Goal: Information Seeking & Learning: Compare options

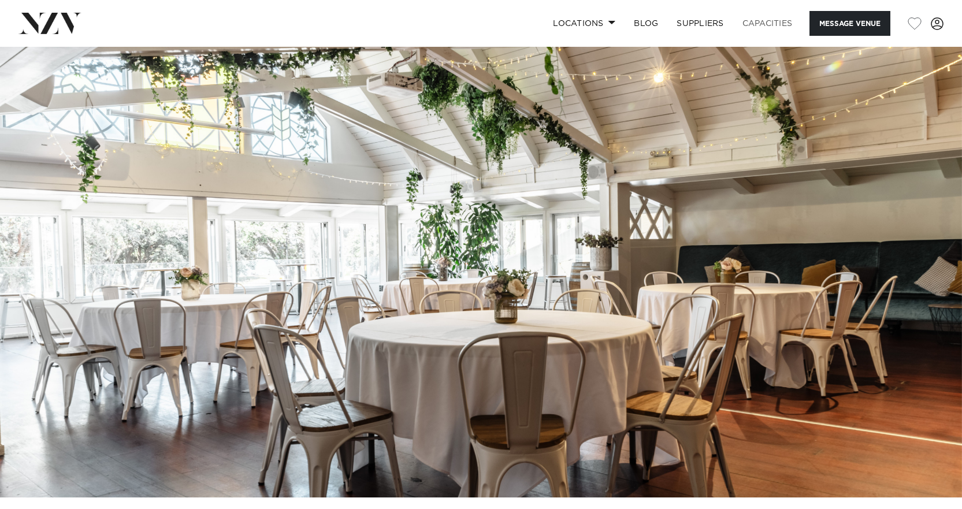
click at [762, 19] on link "Capacities" at bounding box center [767, 23] width 69 height 25
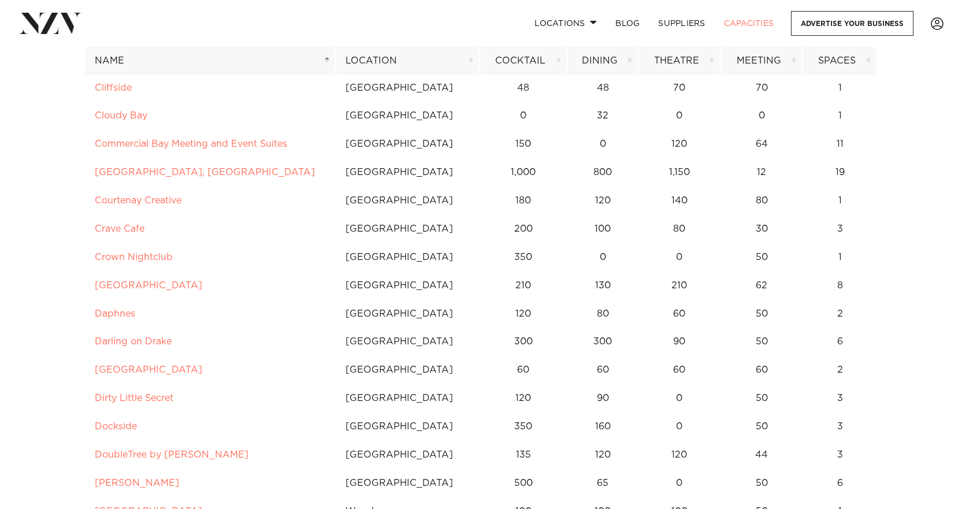
scroll to position [1560, 0]
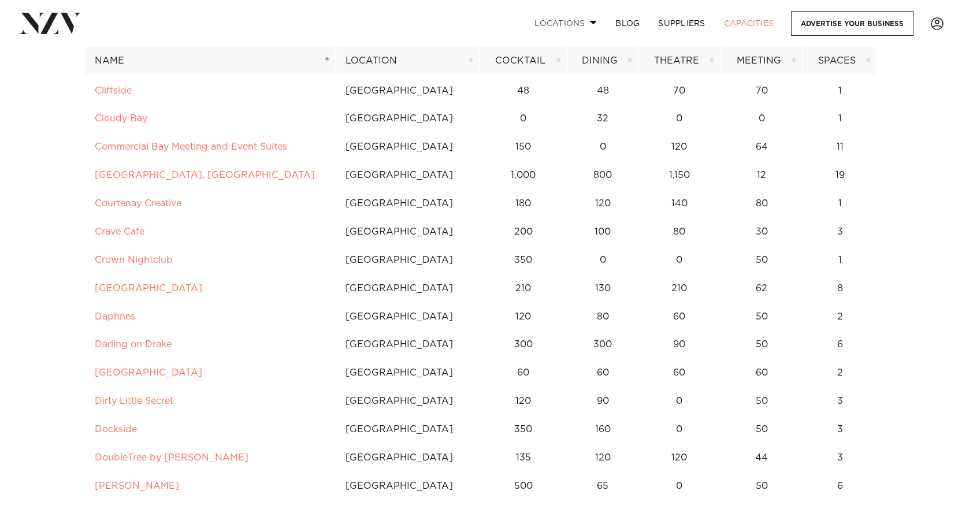
click at [593, 20] on link "Locations" at bounding box center [565, 23] width 81 height 25
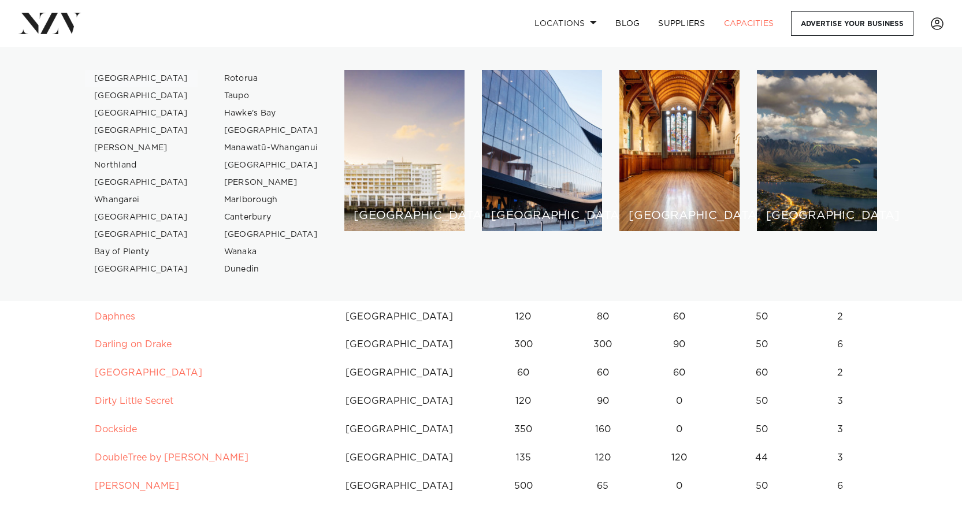
click at [110, 78] on link "[GEOGRAPHIC_DATA]" at bounding box center [141, 78] width 113 height 17
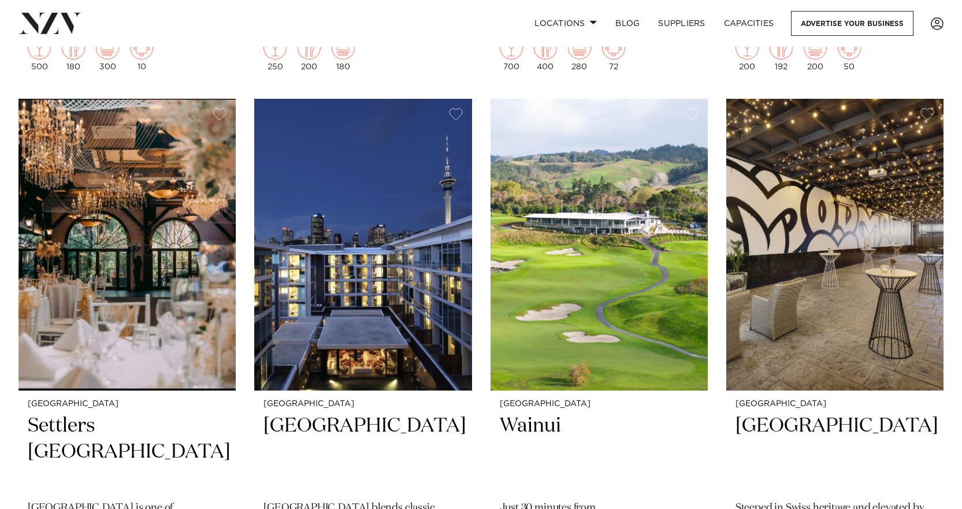
scroll to position [1560, 0]
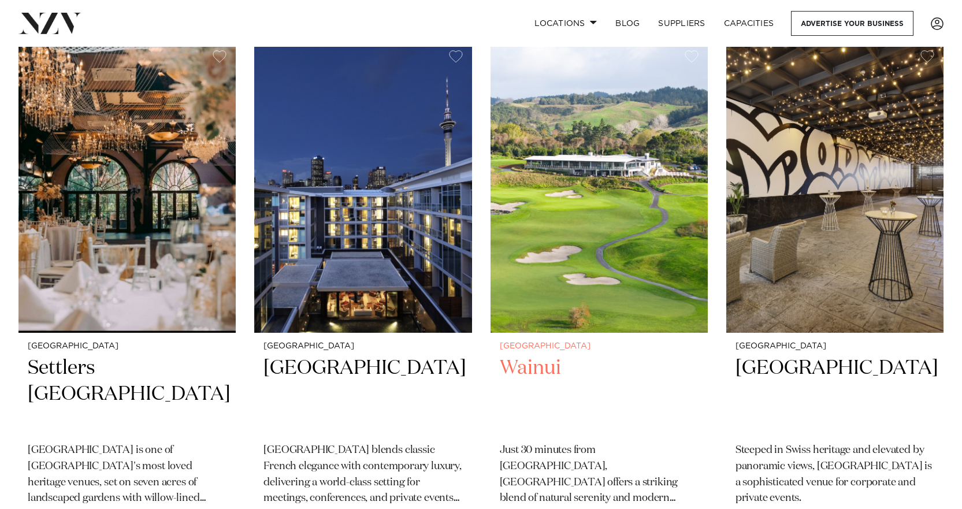
click at [530, 355] on h2 "Wainui" at bounding box center [599, 394] width 199 height 78
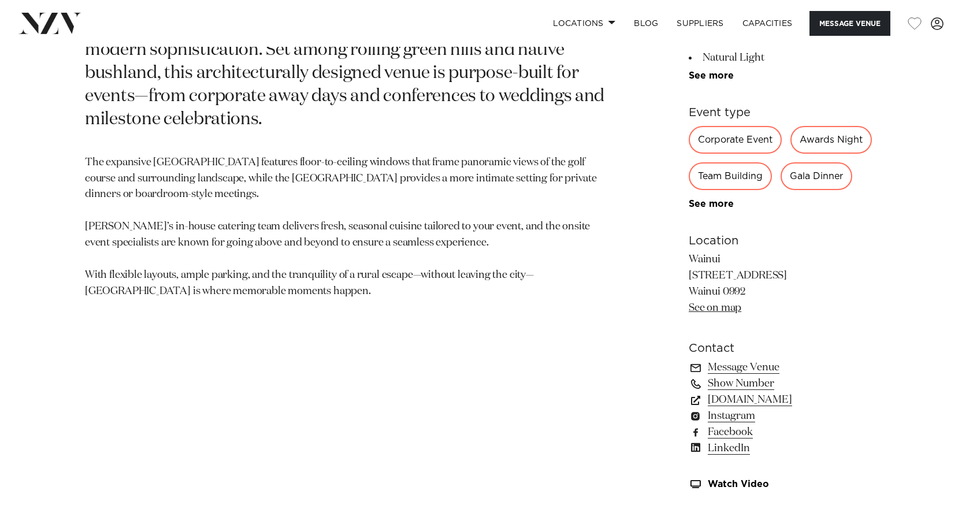
scroll to position [644, 0]
click at [716, 306] on link "See on map" at bounding box center [715, 307] width 53 height 10
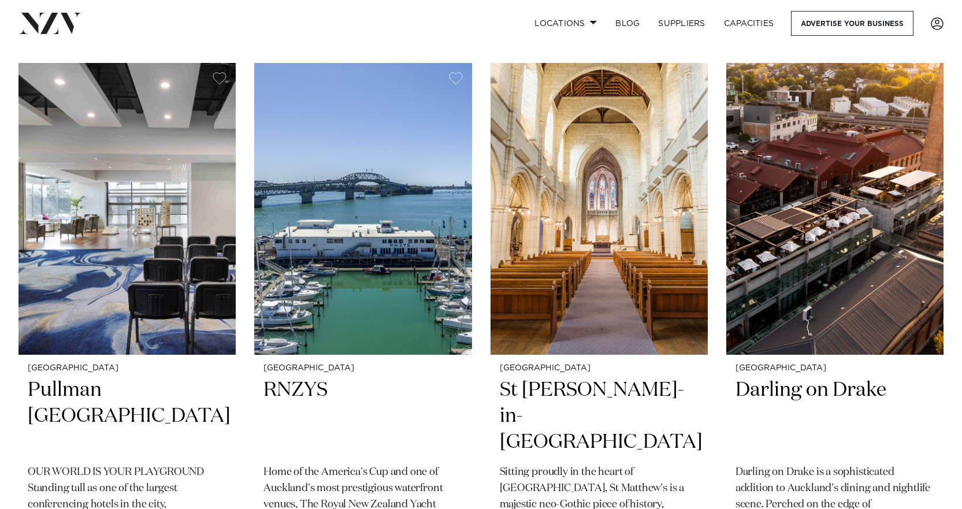
scroll to position [2138, 0]
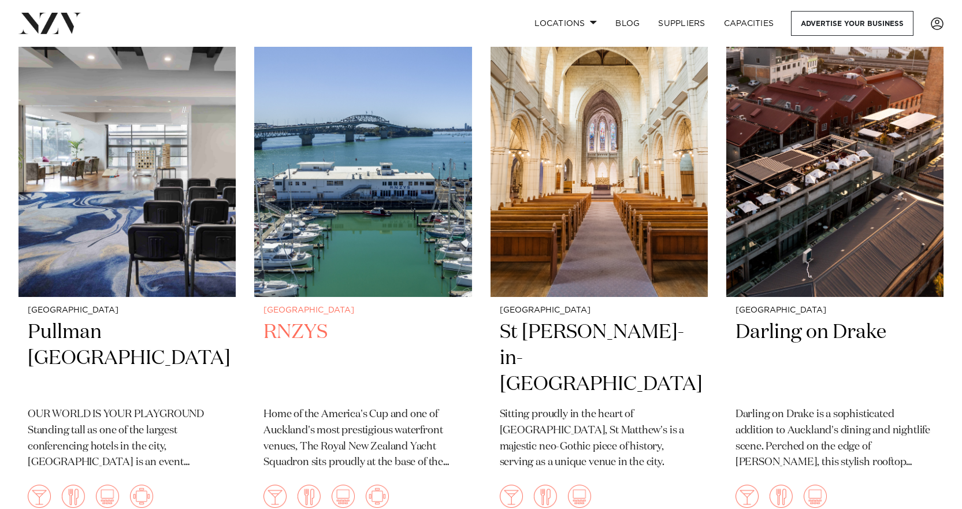
click at [294, 319] on h2 "RNZYS" at bounding box center [362, 358] width 199 height 78
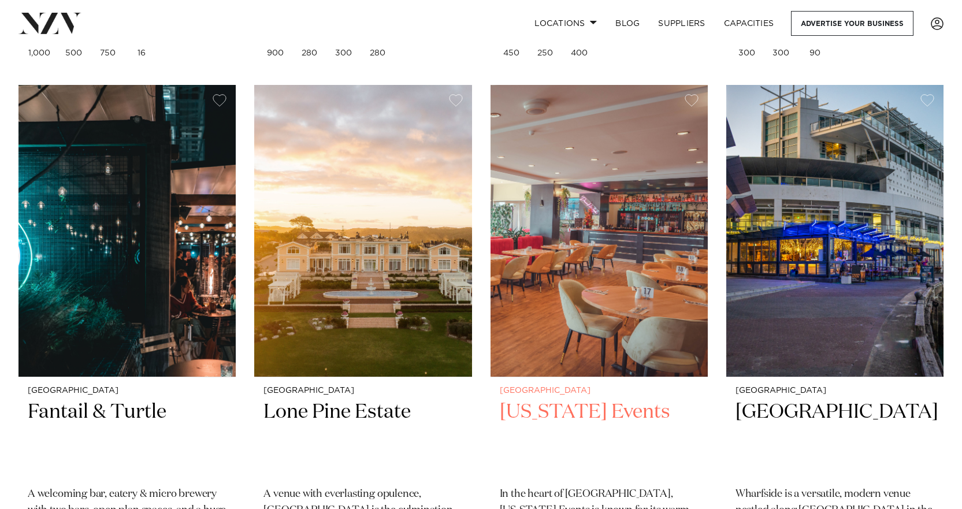
scroll to position [2657, 0]
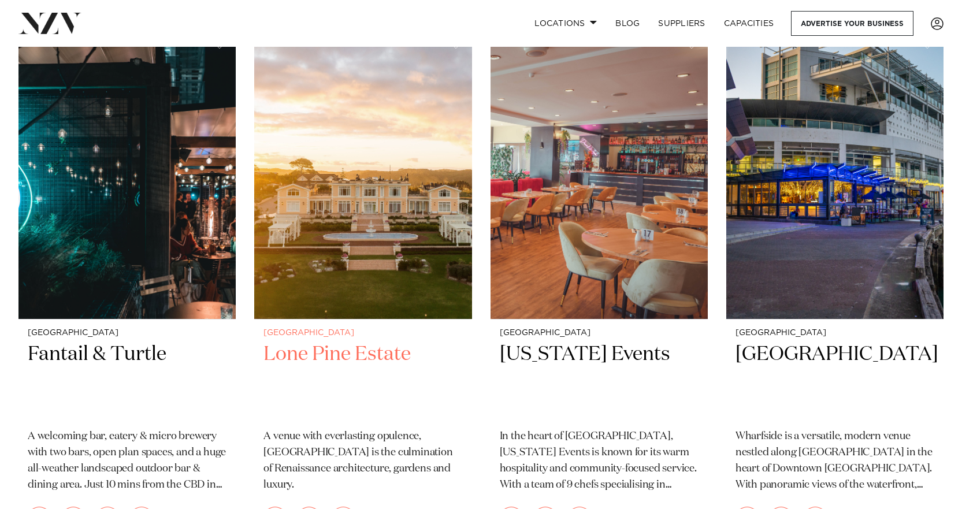
click at [331, 341] on h2 "Lone Pine Estate" at bounding box center [362, 380] width 199 height 78
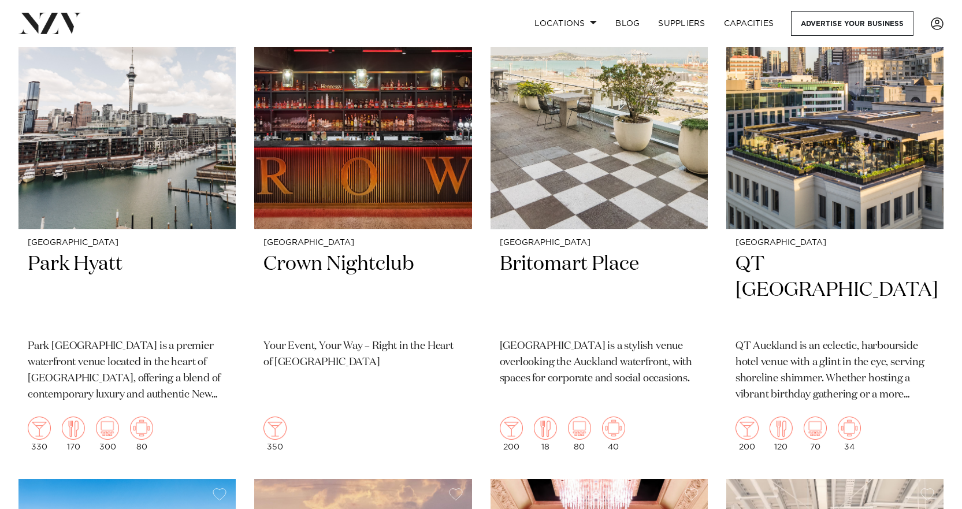
scroll to position [3293, 0]
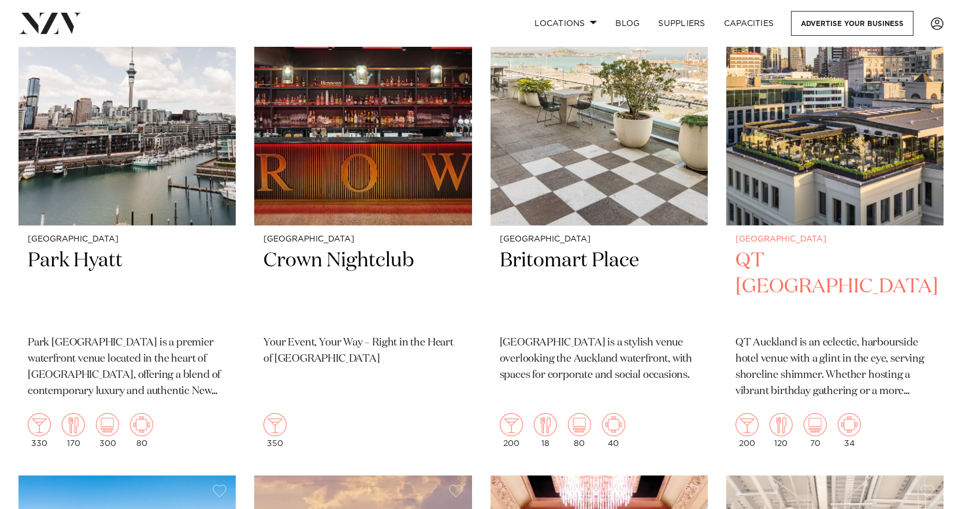
click at [804, 248] on h2 "QT Auckland" at bounding box center [834, 287] width 199 height 78
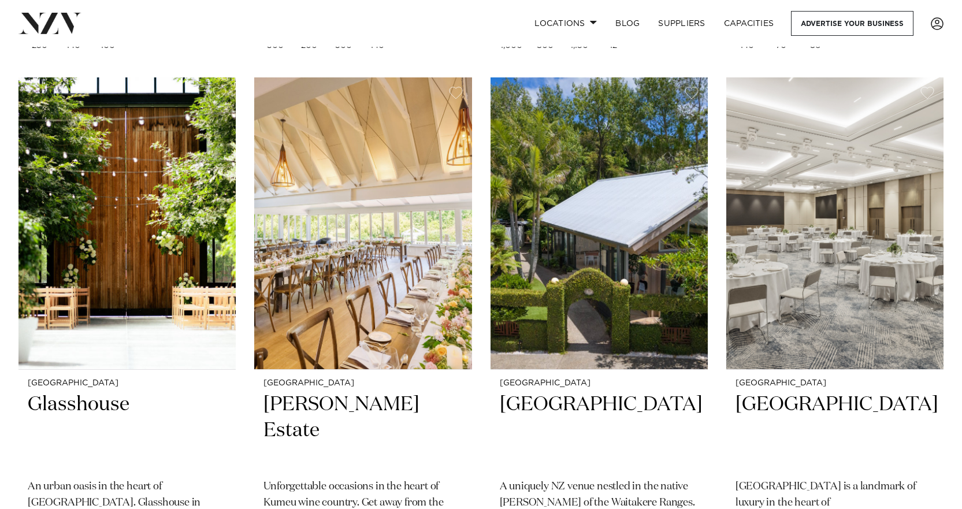
scroll to position [4275, 0]
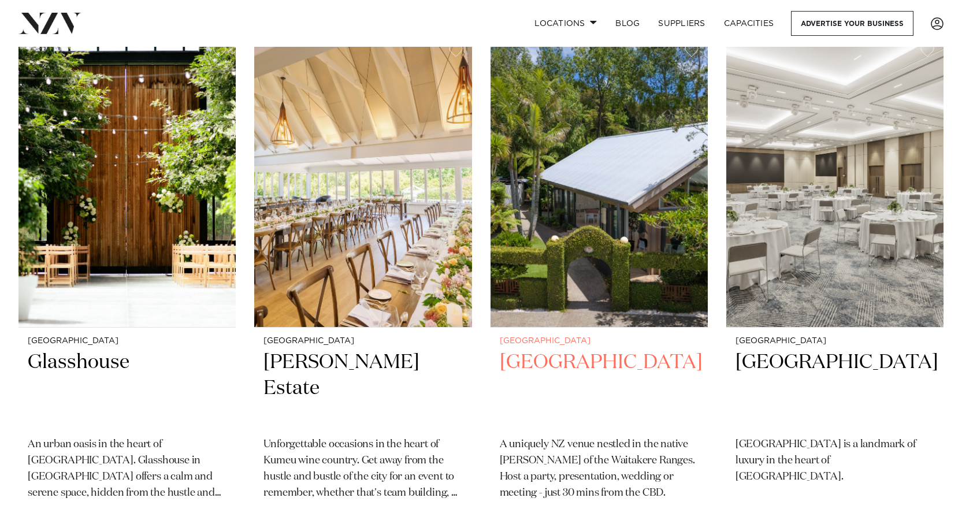
click at [533, 350] on h2 "Tui Hills" at bounding box center [599, 389] width 199 height 78
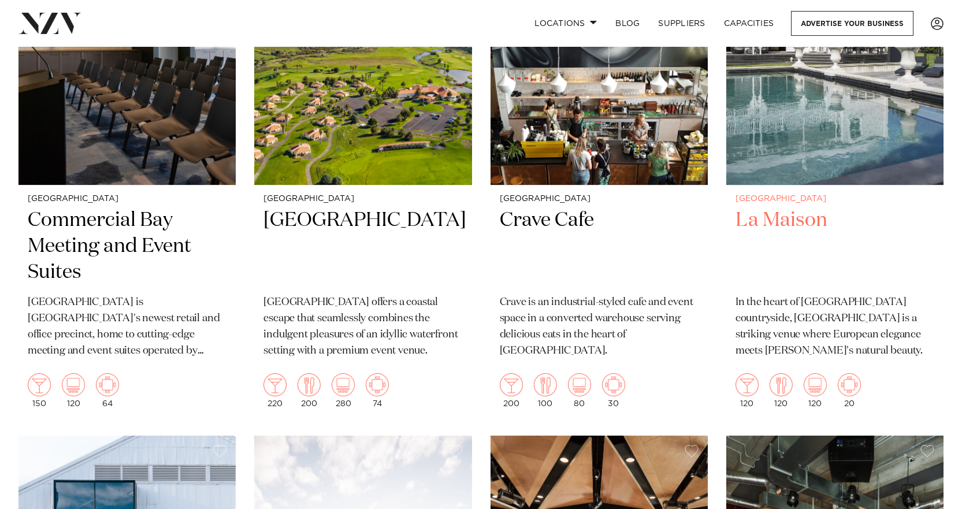
scroll to position [4968, 0]
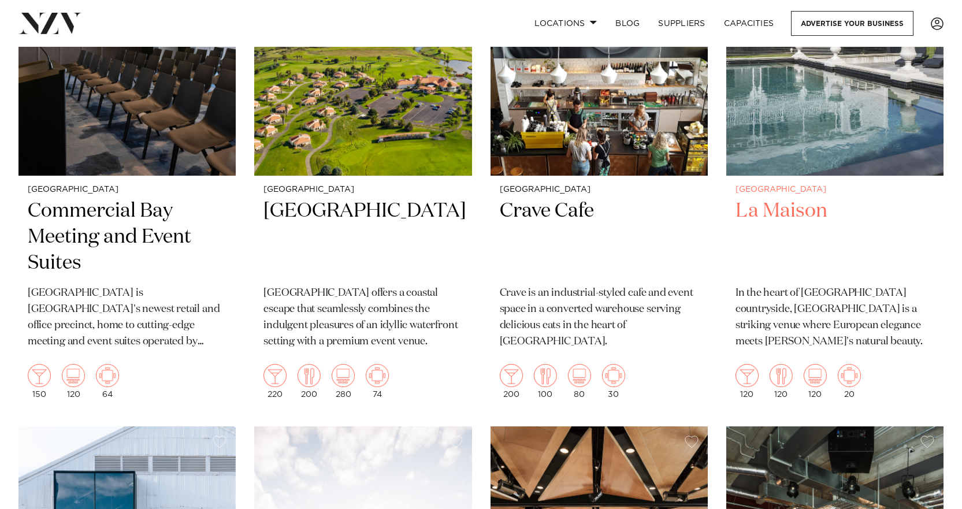
click at [773, 198] on h2 "La Maison" at bounding box center [834, 237] width 199 height 78
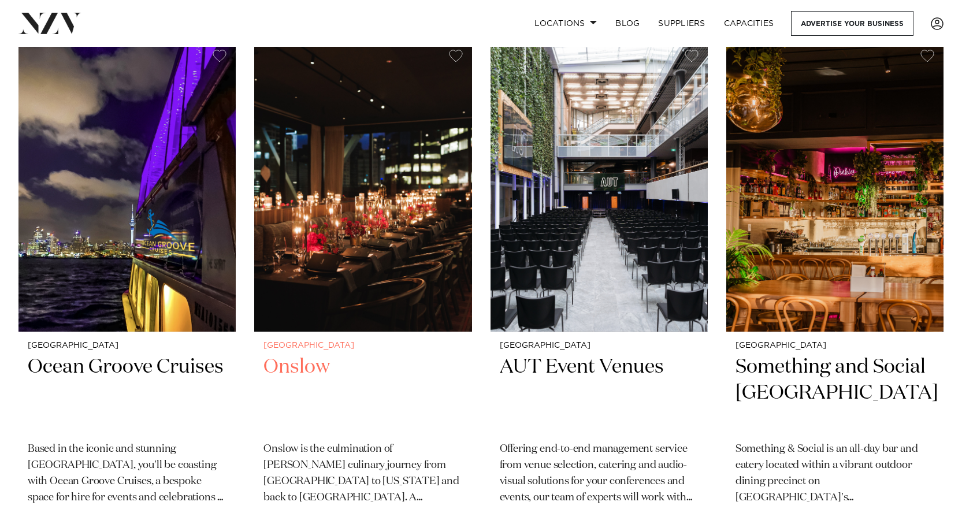
scroll to position [7510, 0]
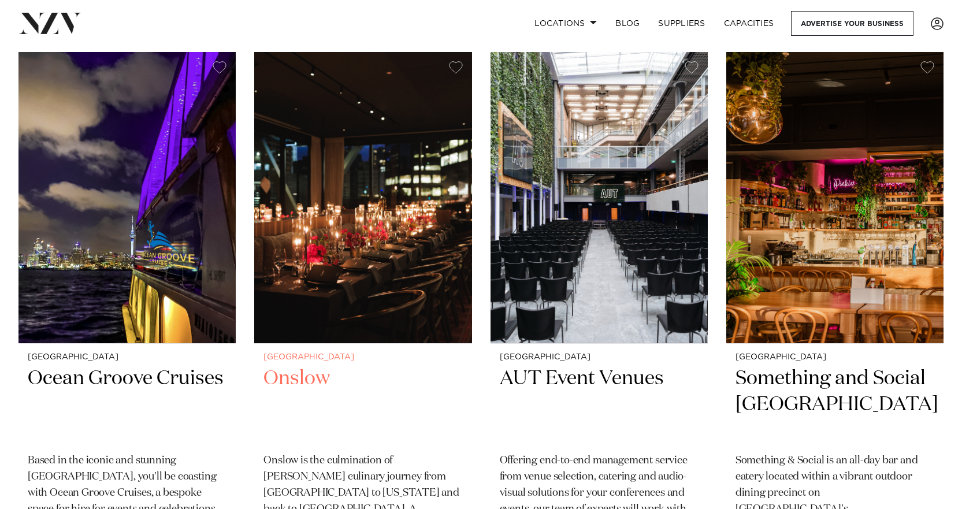
click at [294, 366] on h2 "Onslow" at bounding box center [362, 405] width 199 height 78
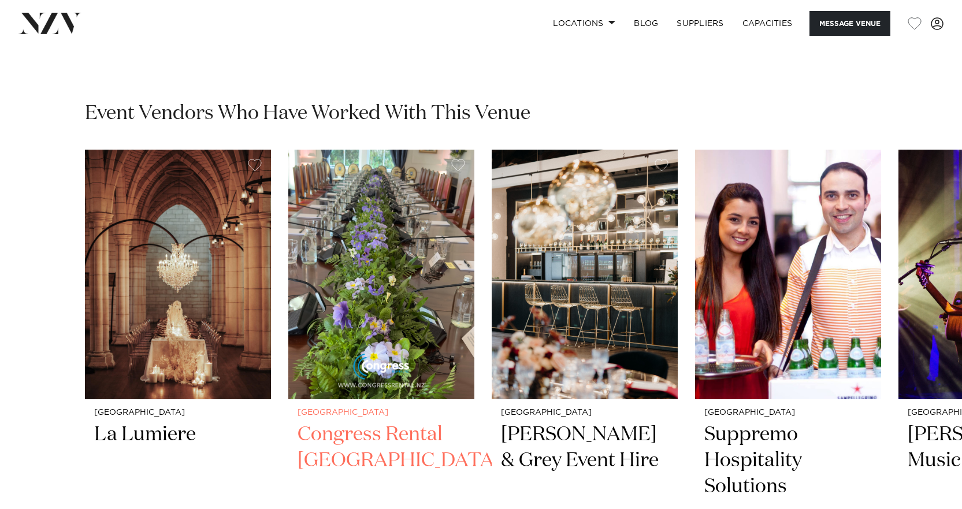
scroll to position [1849, 0]
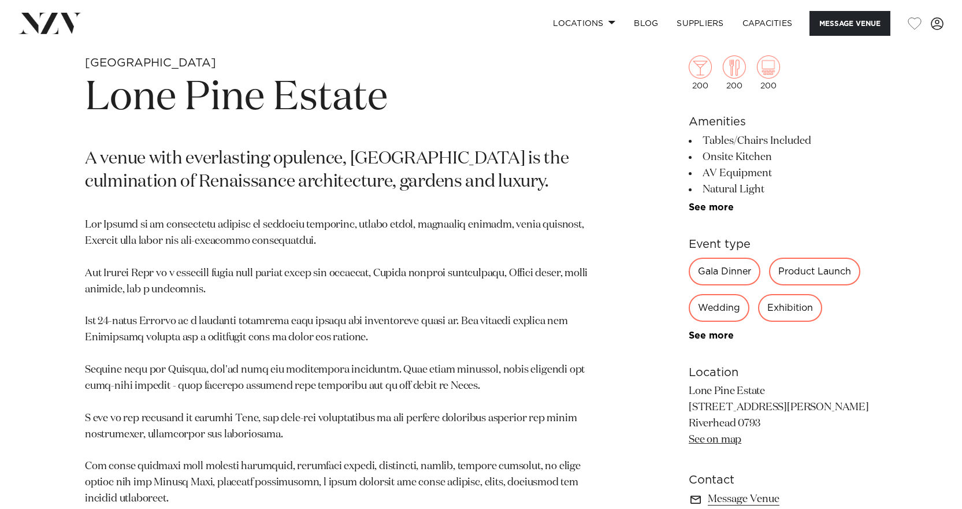
scroll to position [520, 0]
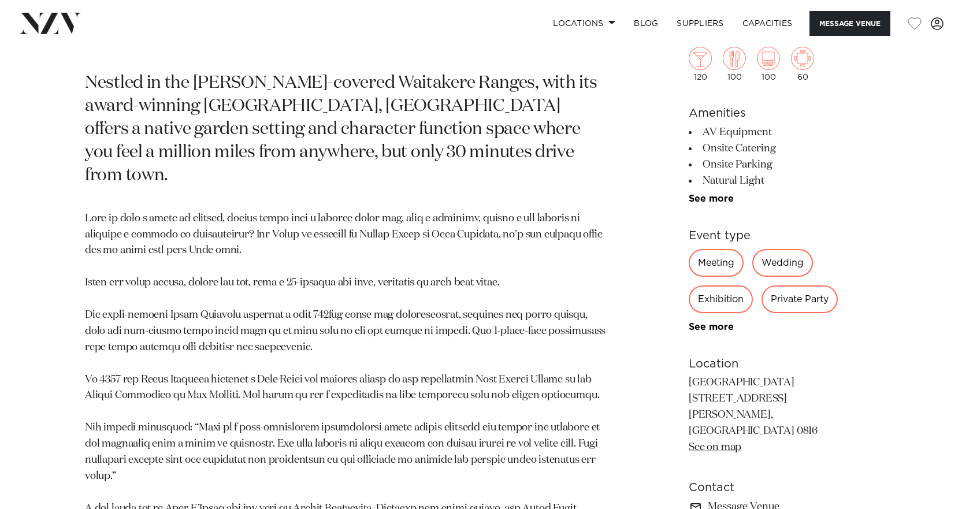
scroll to position [693, 0]
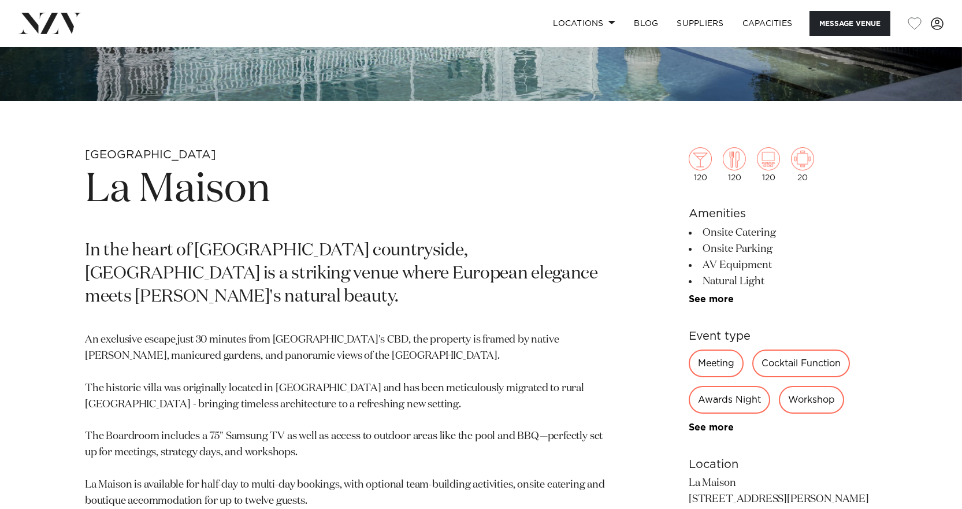
scroll to position [404, 0]
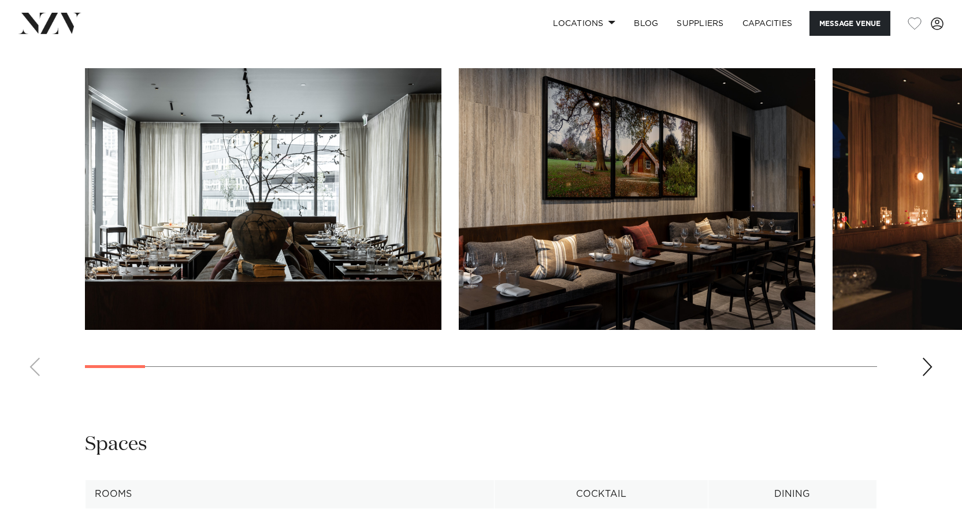
scroll to position [1040, 0]
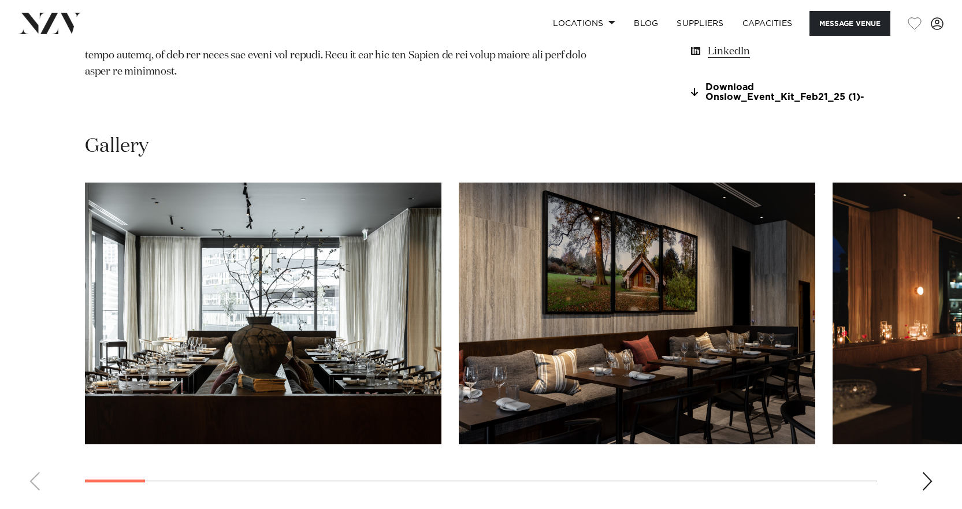
click at [136, 310] on img "1 / 28" at bounding box center [263, 314] width 356 height 262
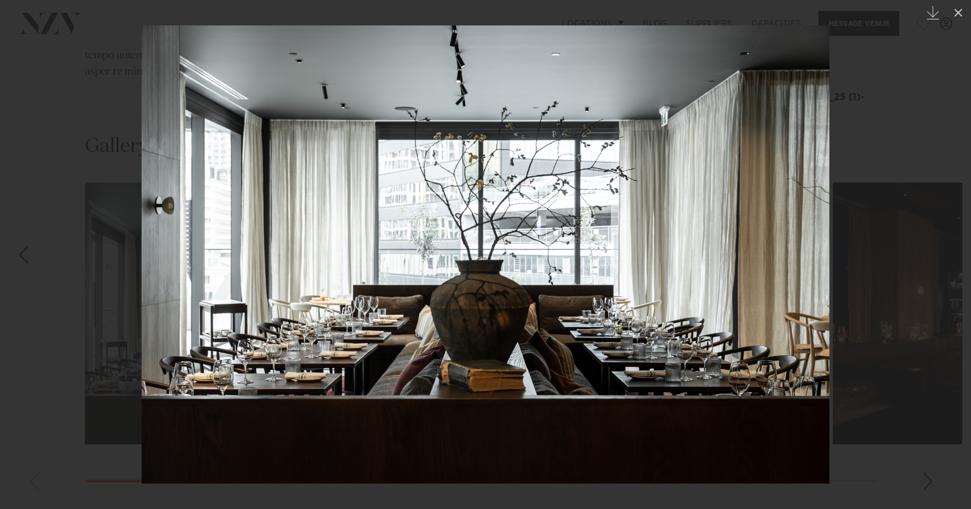
click at [795, 285] on img at bounding box center [485, 254] width 687 height 458
click at [878, 277] on div at bounding box center [485, 254] width 971 height 509
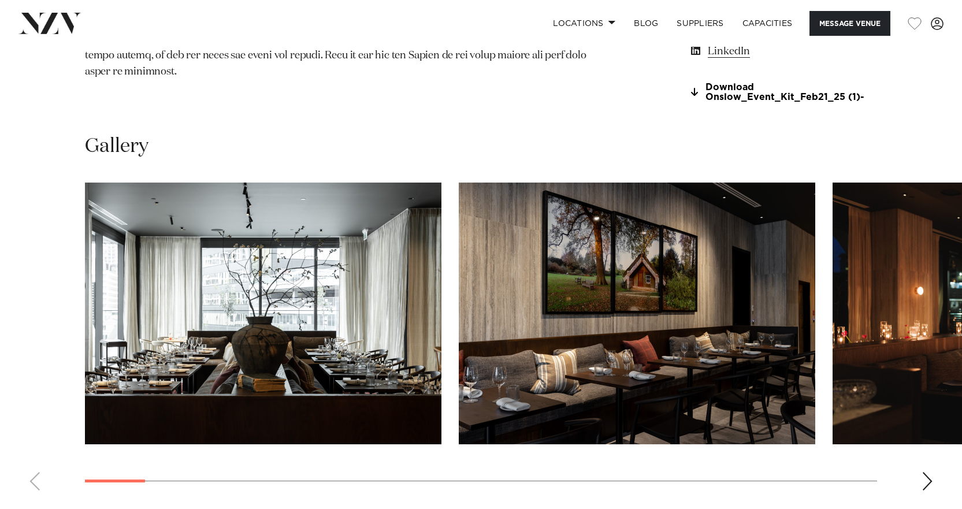
click at [663, 293] on img "2 / 28" at bounding box center [637, 314] width 356 height 262
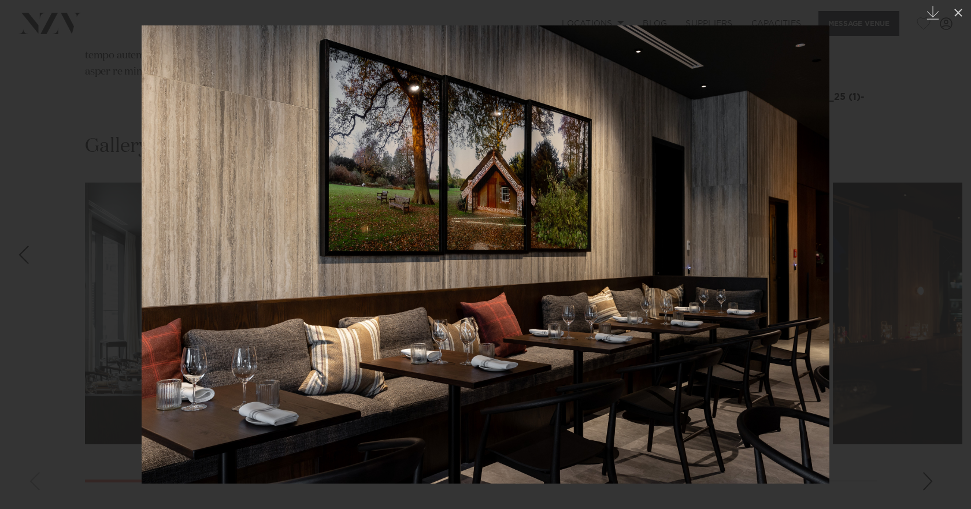
click at [661, 299] on img at bounding box center [485, 254] width 687 height 458
click at [825, 292] on img at bounding box center [485, 254] width 687 height 458
click at [876, 288] on div at bounding box center [485, 254] width 971 height 509
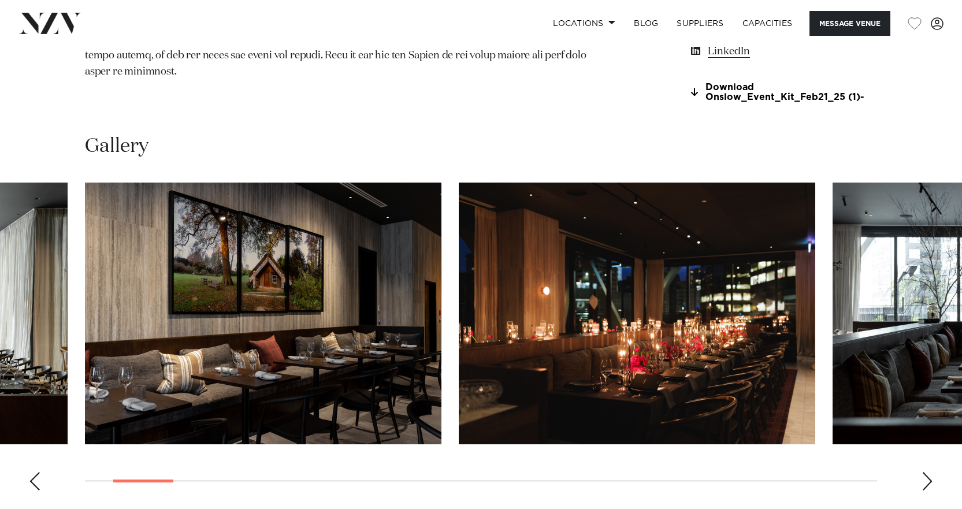
click at [781, 307] on img "3 / 28" at bounding box center [637, 314] width 356 height 262
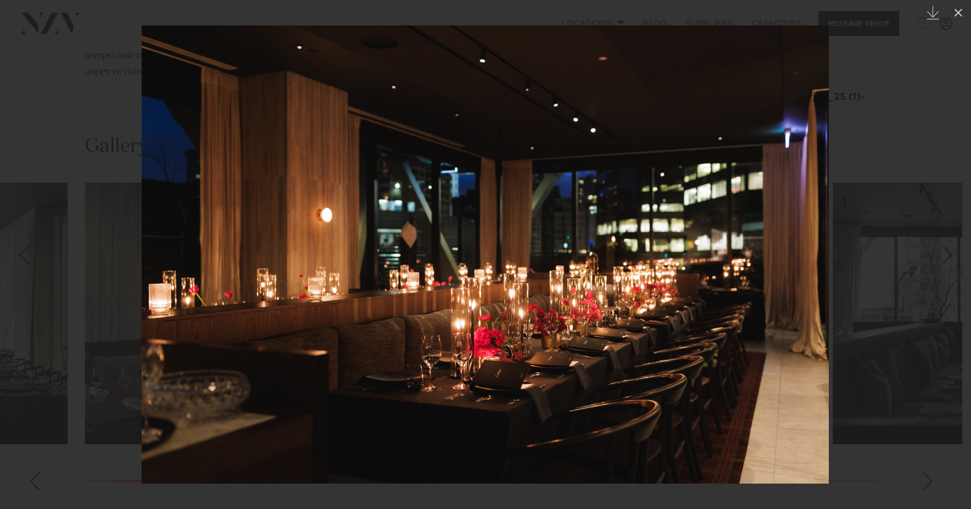
click at [819, 294] on img at bounding box center [485, 254] width 687 height 458
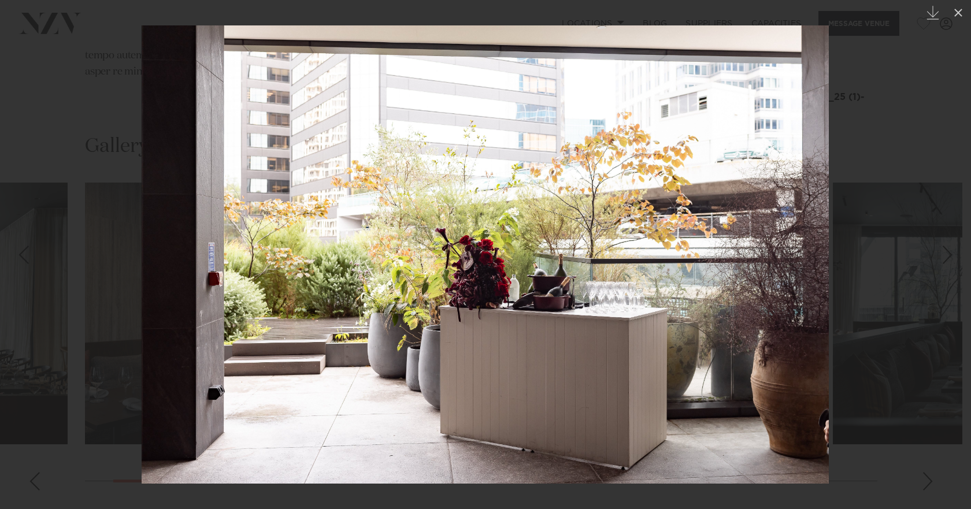
click at [684, 343] on img at bounding box center [485, 254] width 687 height 458
click at [188, 305] on img at bounding box center [485, 254] width 687 height 458
click at [956, 10] on icon at bounding box center [958, 13] width 8 height 8
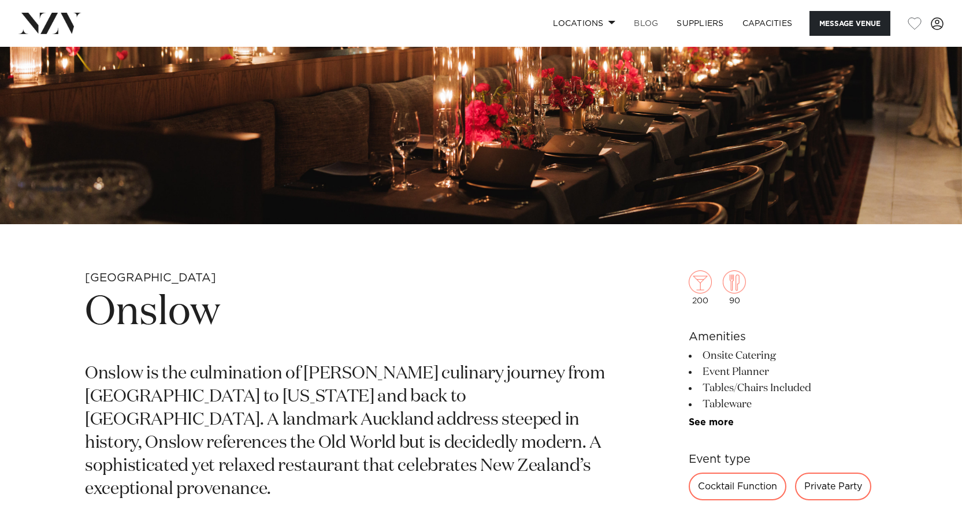
scroll to position [256, 0]
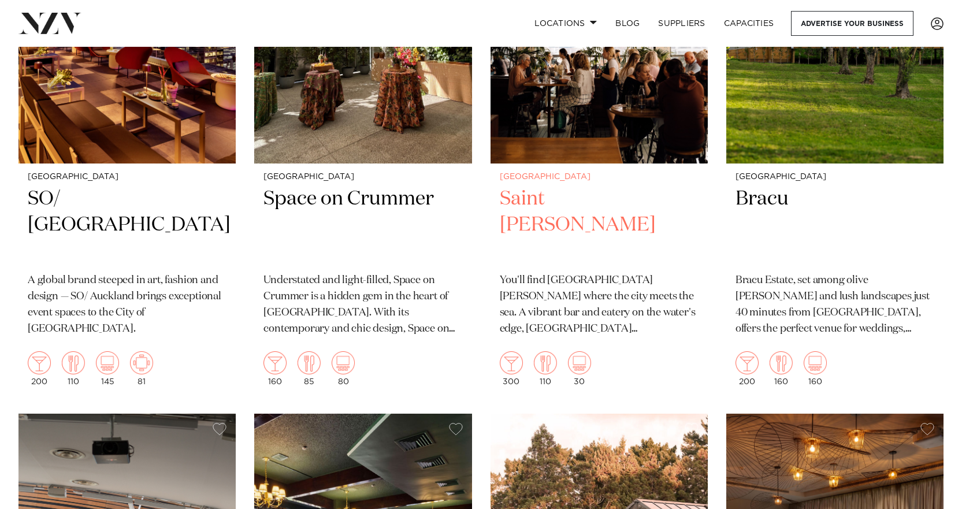
scroll to position [11959, 0]
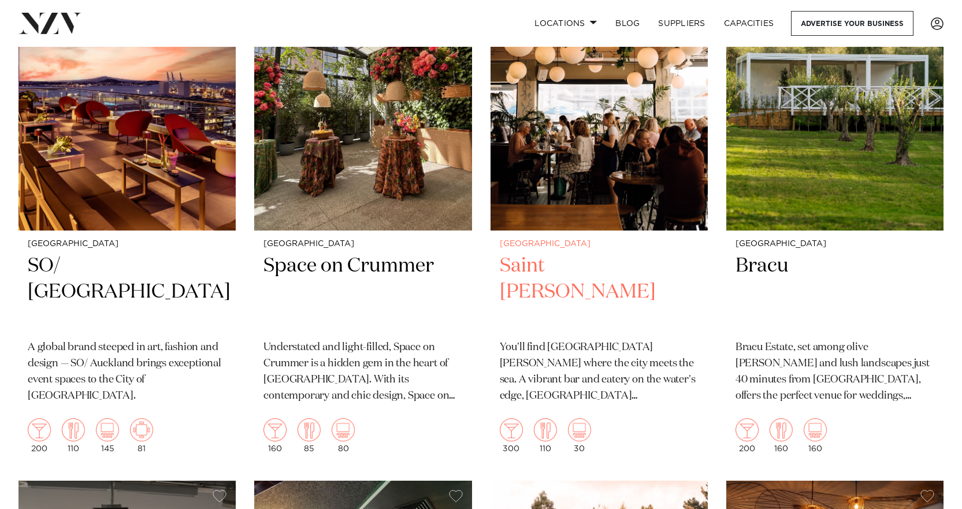
click at [554, 253] on h2 "Saint Alice" at bounding box center [599, 292] width 199 height 78
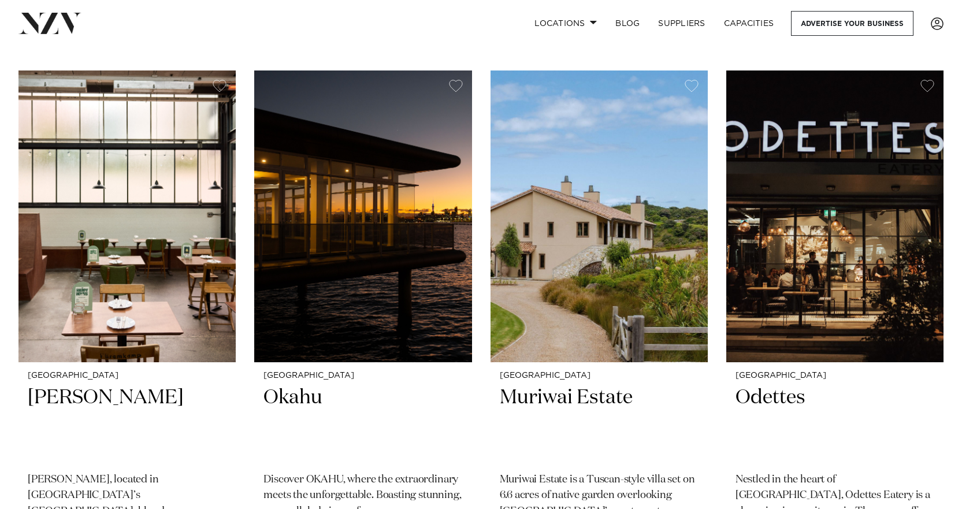
scroll to position [15136, 0]
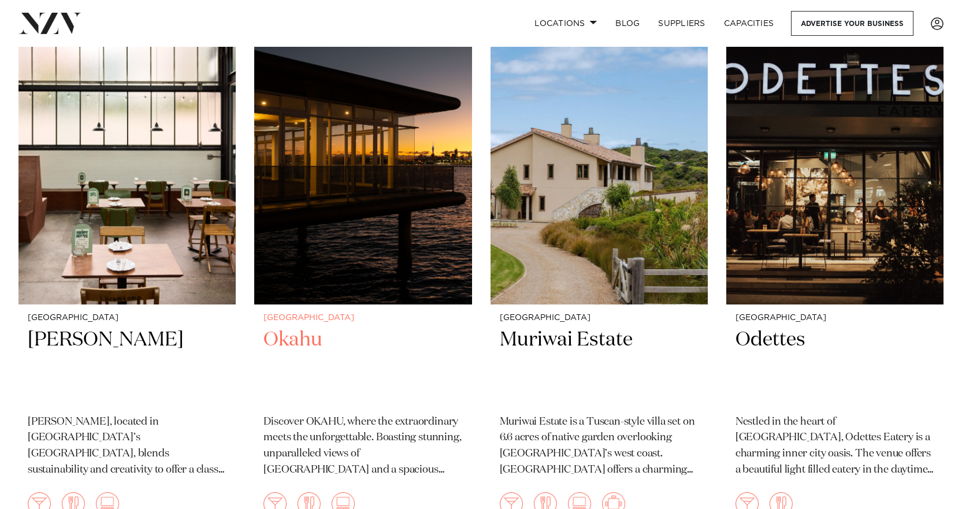
click at [293, 327] on h2 "Okahu" at bounding box center [362, 366] width 199 height 78
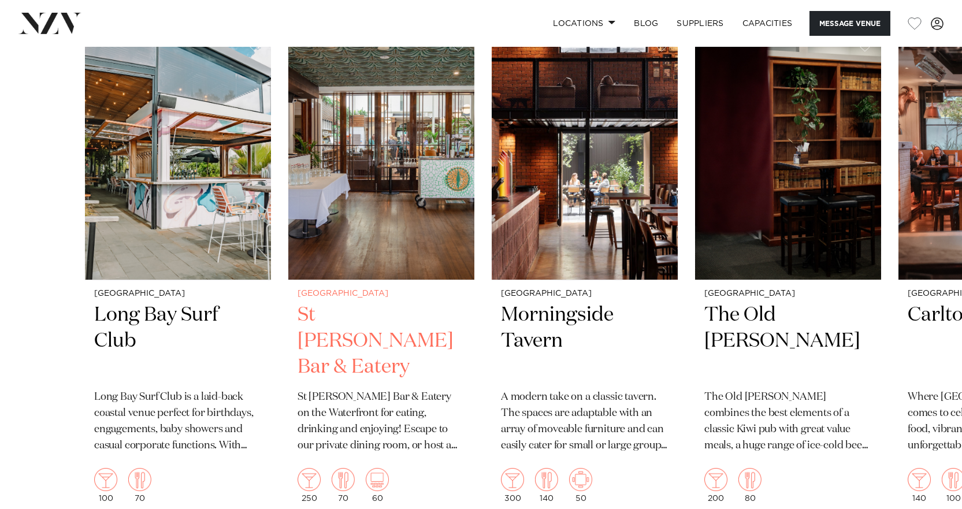
scroll to position [1964, 0]
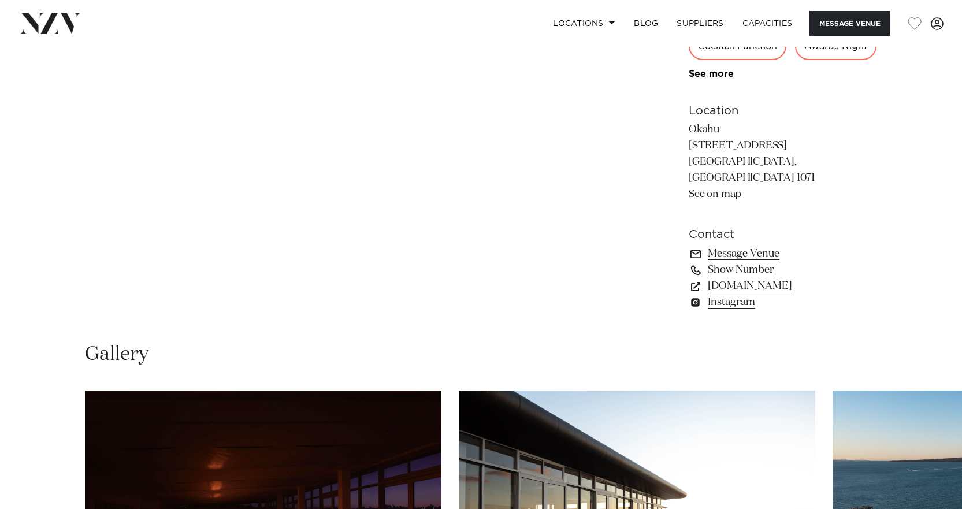
scroll to position [520, 0]
